Goal: Task Accomplishment & Management: Use online tool/utility

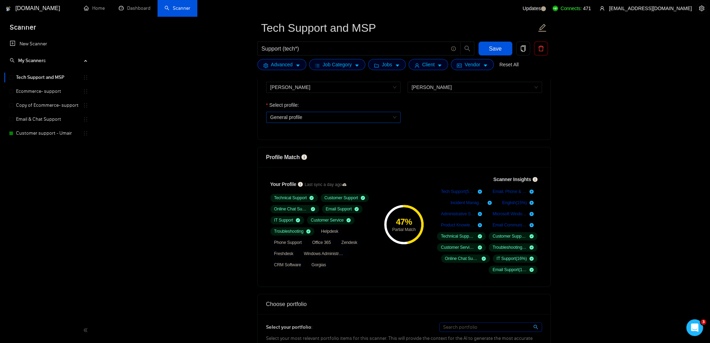
scroll to position [349, 0]
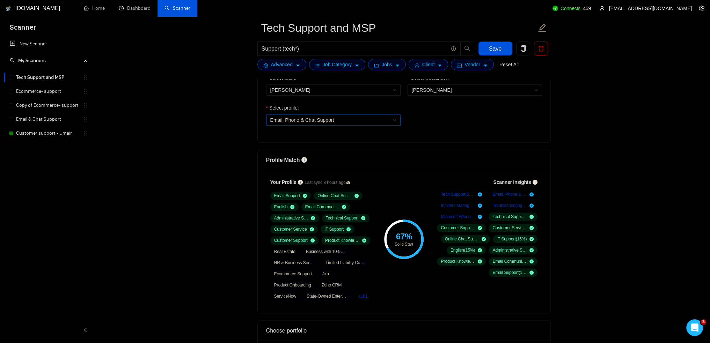
click at [398, 122] on div "Email, Phone & Chat Support" at bounding box center [333, 120] width 134 height 11
click at [364, 134] on div "General profile" at bounding box center [333, 134] width 126 height 8
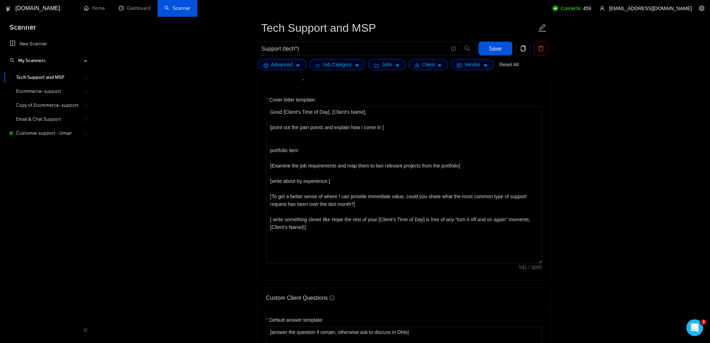
scroll to position [699, 0]
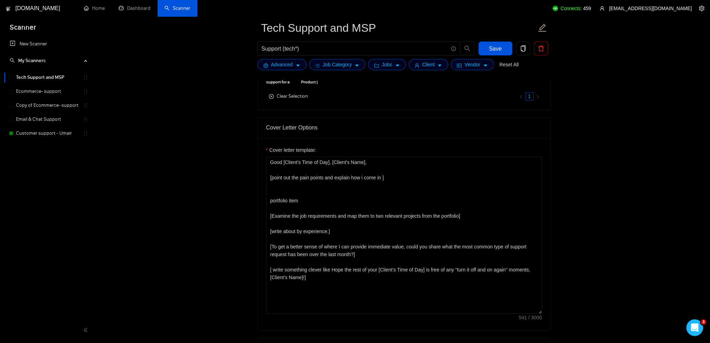
click at [645, 125] on main "Tech Support and MSP Support (tech*) Save Advanced Job Category Jobs Client Ven…" at bounding box center [404, 258] width 590 height 1859
click at [615, 192] on main "Tech Support and MSP Support (tech*) Save Advanced Job Category Jobs Client Ven…" at bounding box center [404, 258] width 590 height 1859
